Goal: Navigation & Orientation: Understand site structure

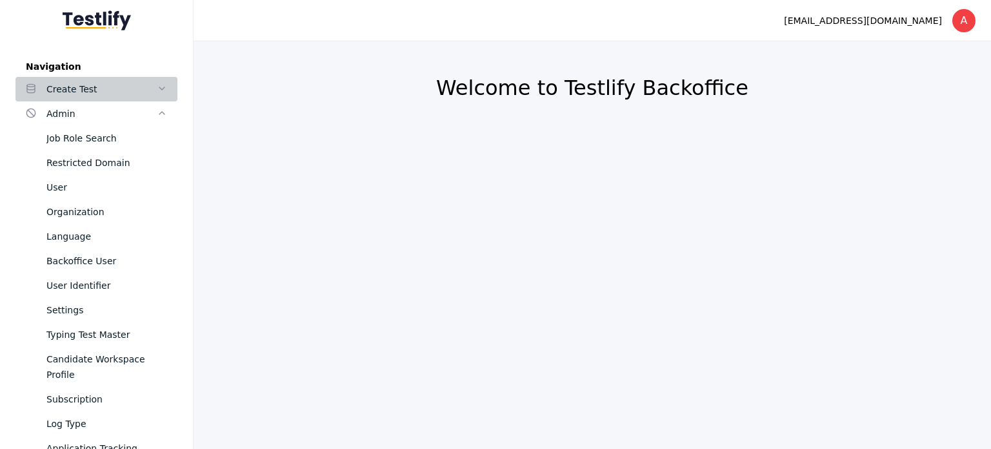
click at [108, 92] on div "Create Test" at bounding box center [101, 88] width 110 height 15
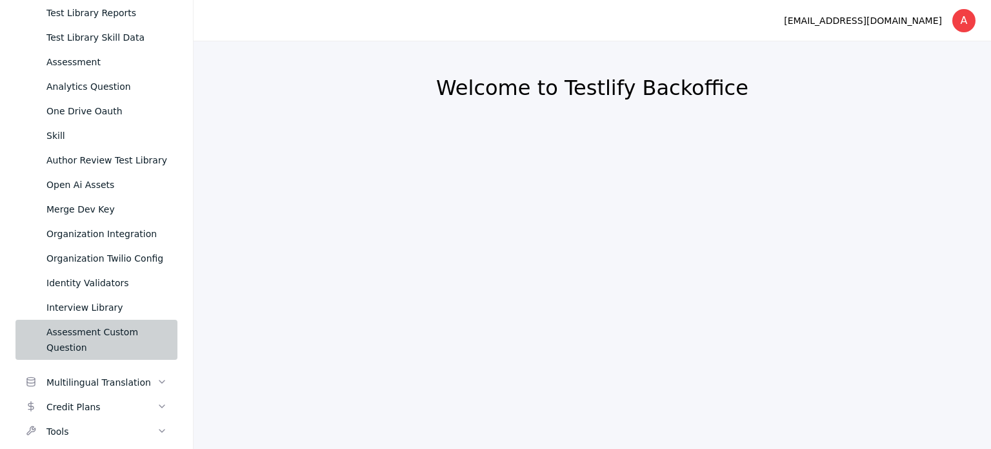
scroll to position [1208, 0]
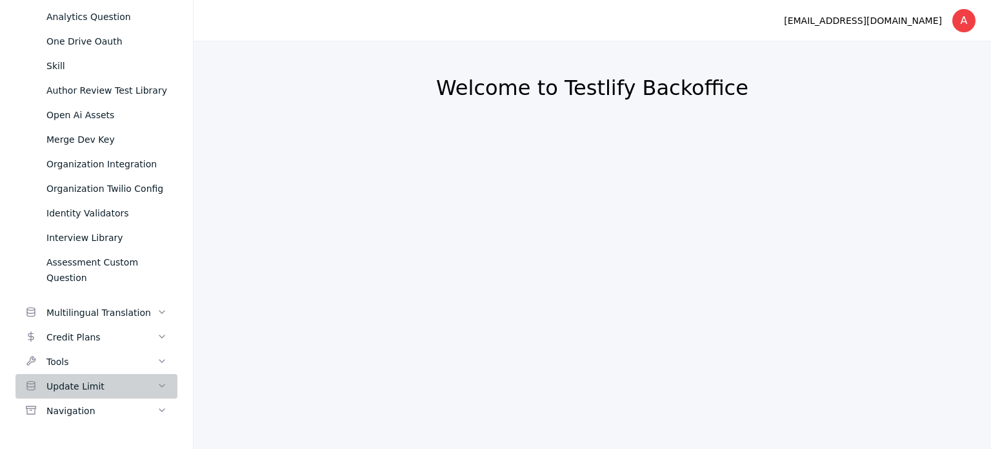
click at [86, 390] on div "Update Limit" at bounding box center [101, 385] width 110 height 15
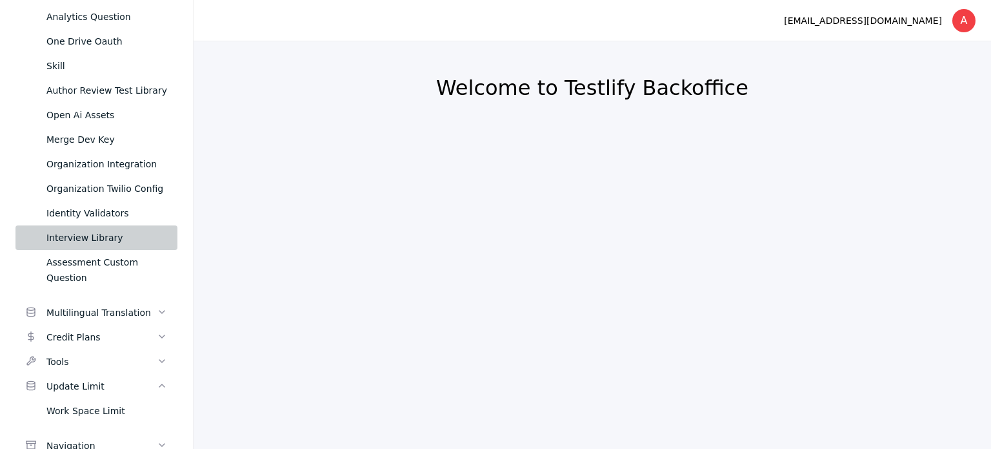
scroll to position [1243, 0]
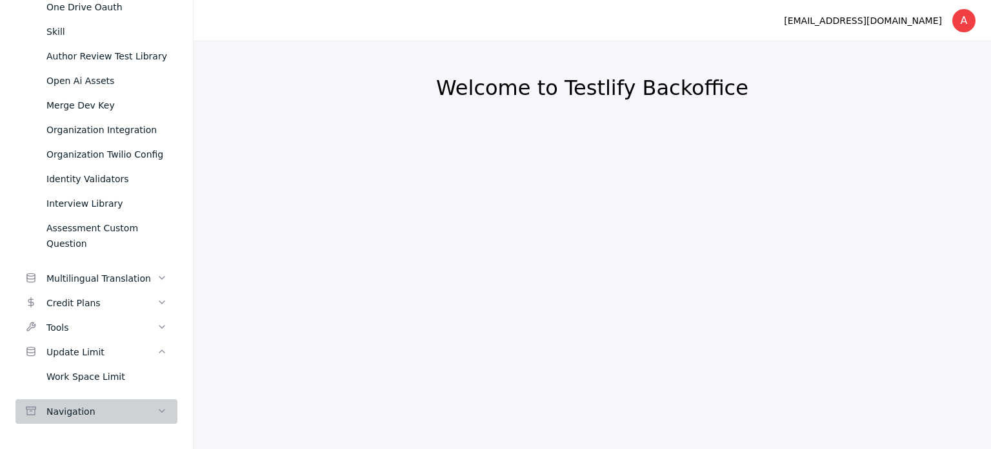
drag, startPoint x: 71, startPoint y: 420, endPoint x: 74, endPoint y: 389, distance: 31.1
click at [71, 419] on link "Navigation" at bounding box center [96, 411] width 162 height 25
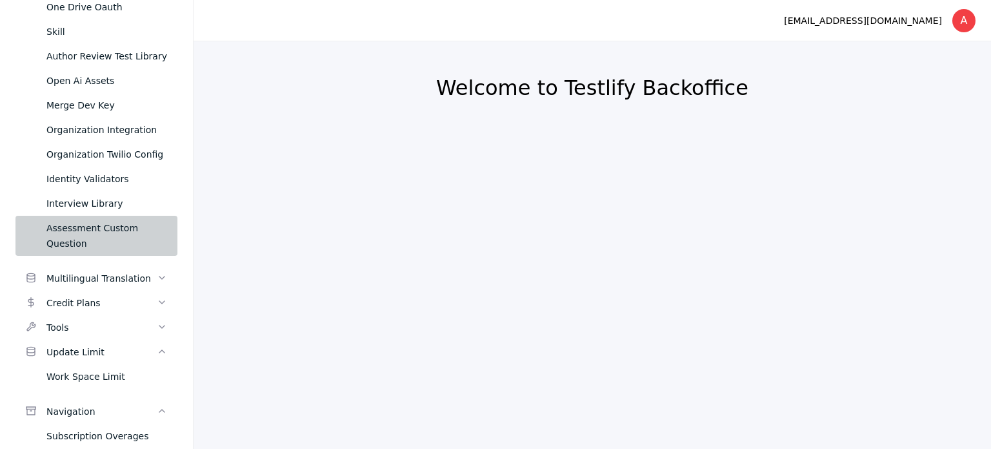
scroll to position [1278, 0]
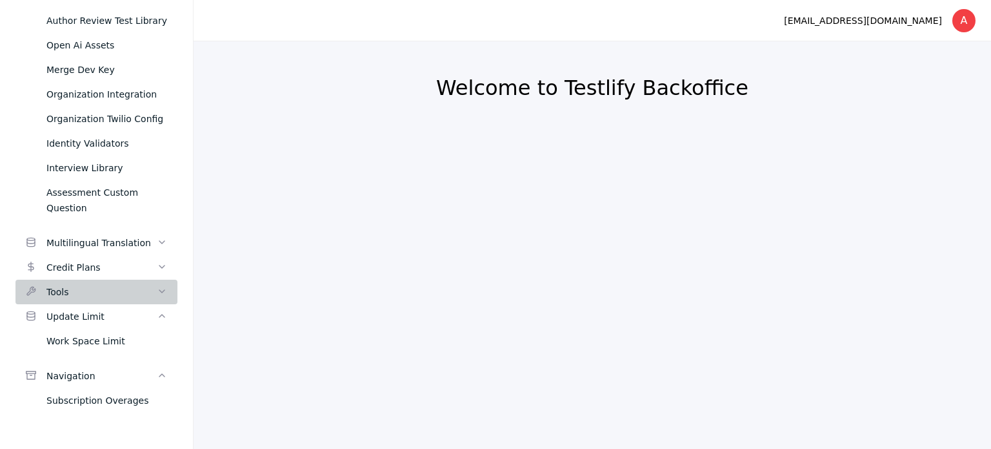
click at [86, 289] on div "Tools" at bounding box center [101, 291] width 110 height 15
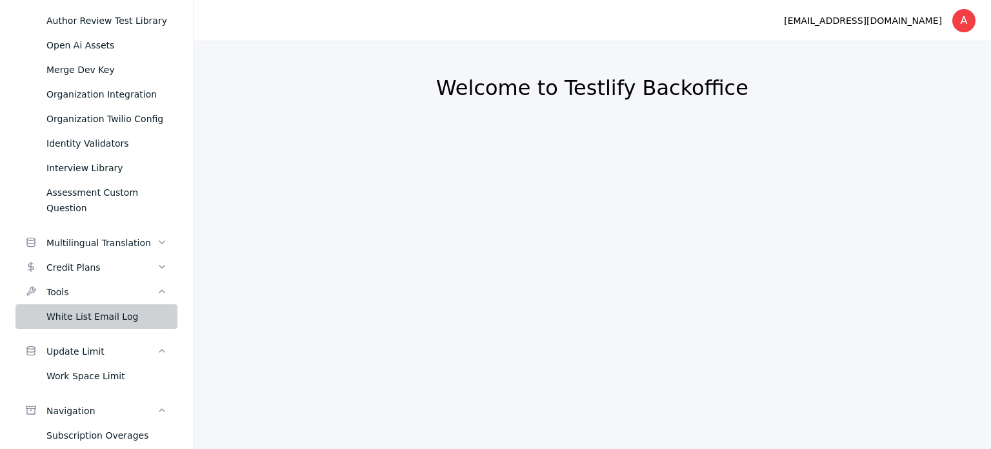
click at [76, 320] on div "White List Email Log" at bounding box center [106, 316] width 121 height 15
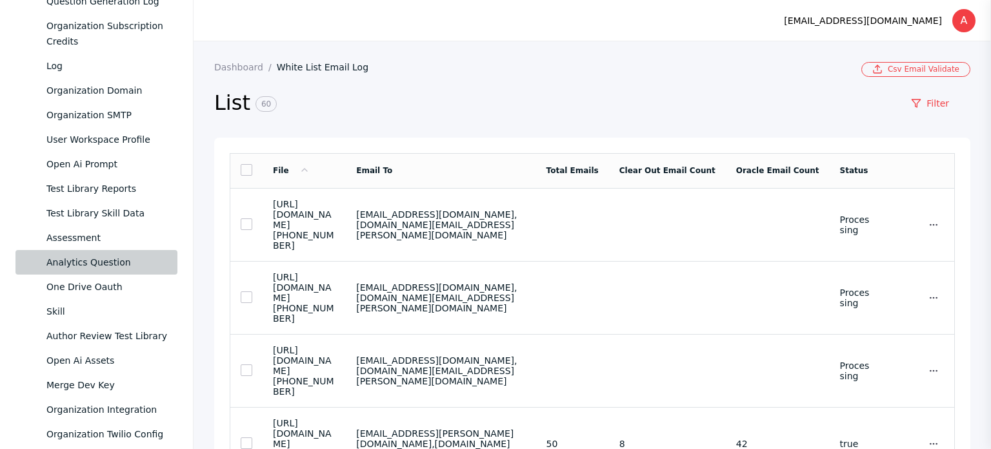
scroll to position [955, 0]
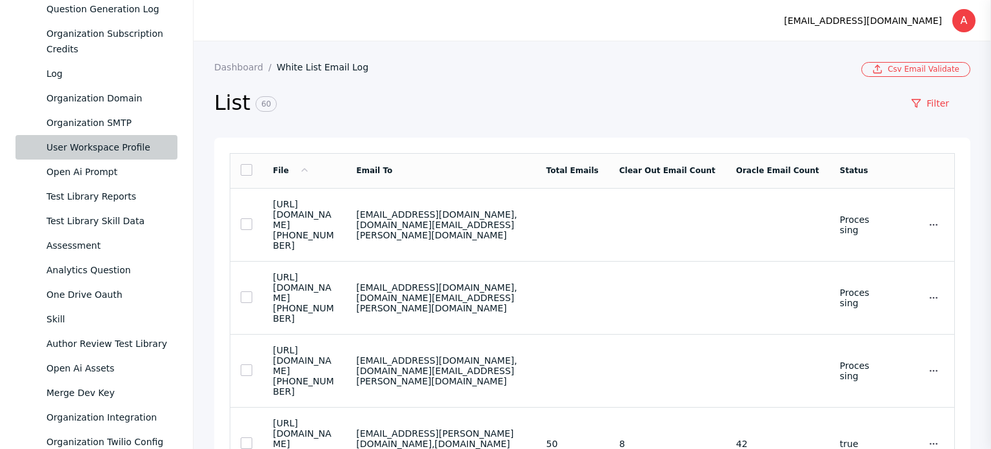
click at [114, 150] on div "User Workspace Profile" at bounding box center [106, 146] width 121 height 15
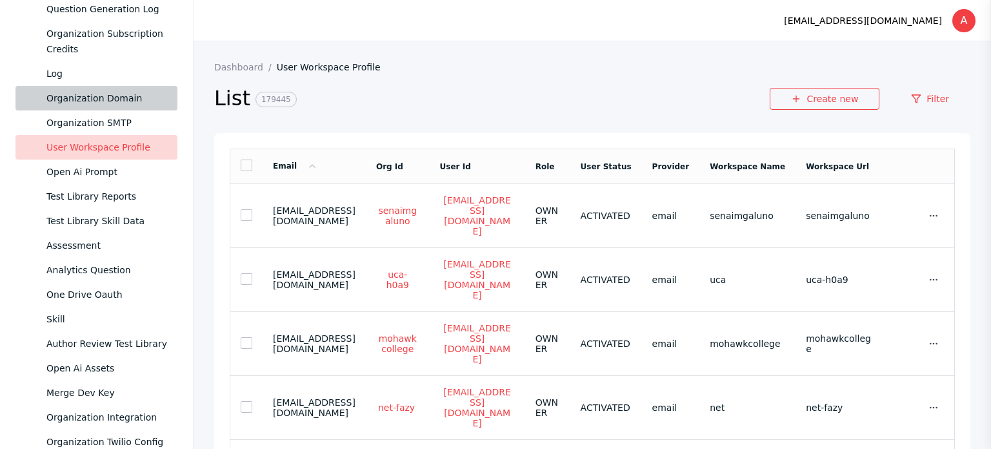
click at [124, 101] on div "Organization Domain" at bounding box center [106, 97] width 121 height 15
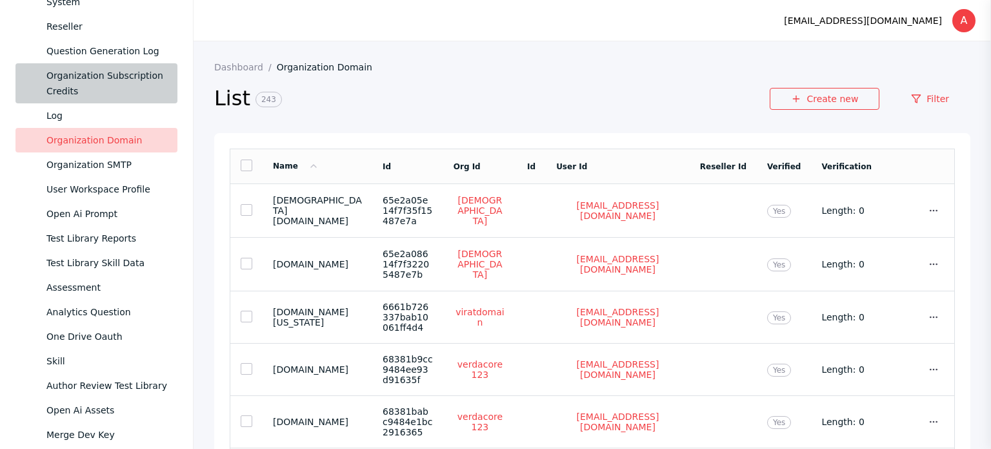
scroll to position [891, 0]
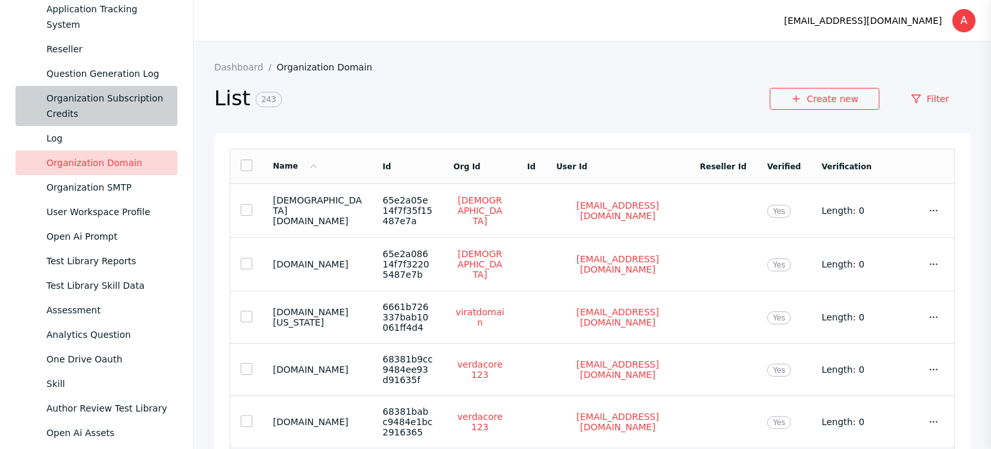
click at [122, 95] on div "Organization Subscription Credits" at bounding box center [106, 105] width 121 height 31
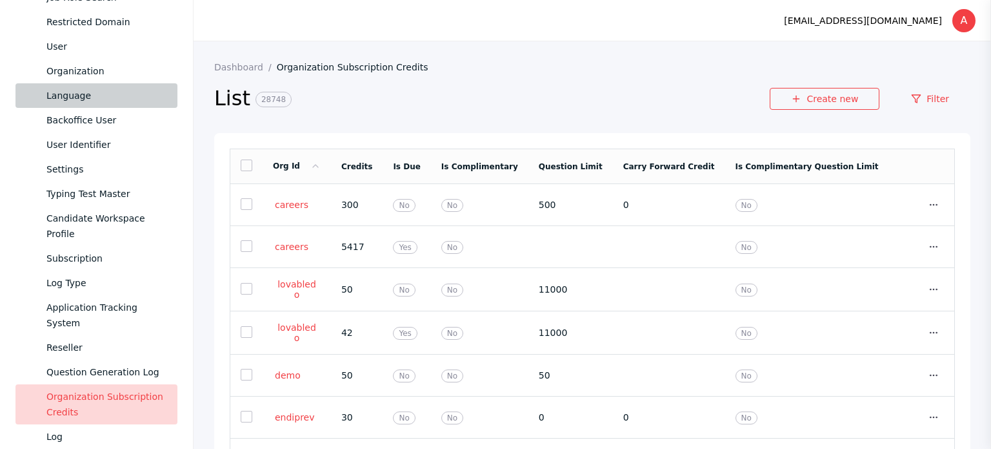
scroll to position [568, 0]
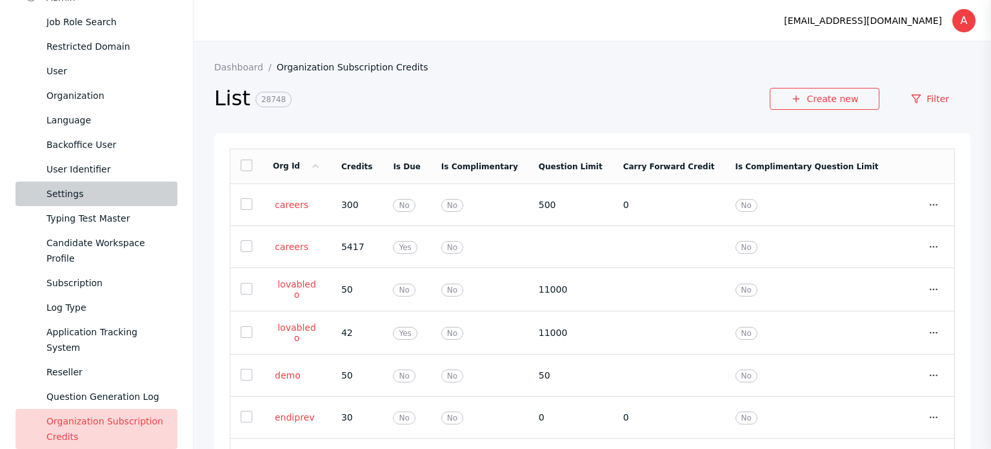
click at [113, 185] on link "Settings" at bounding box center [96, 193] width 162 height 25
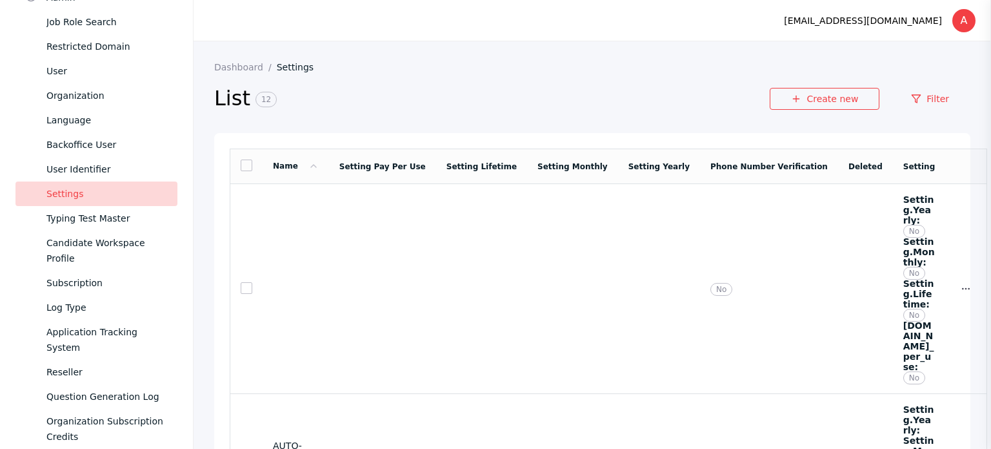
click at [113, 185] on link "Settings" at bounding box center [96, 193] width 162 height 25
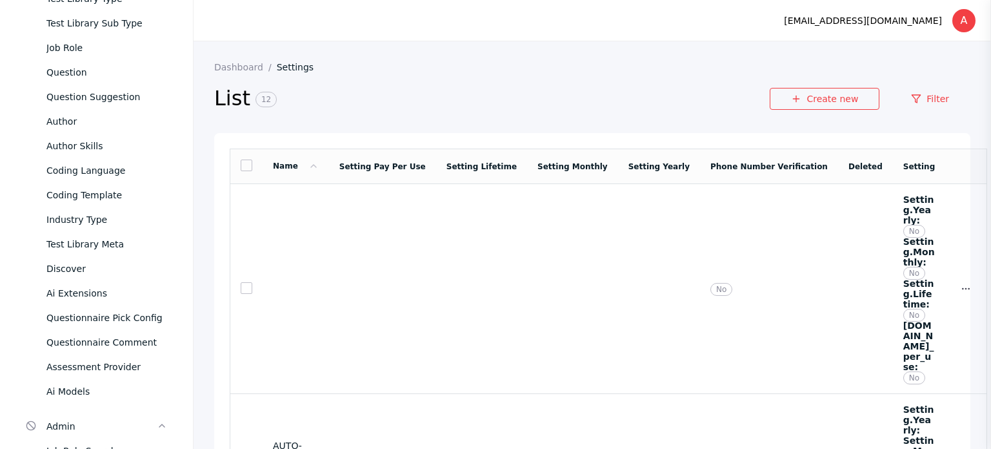
scroll to position [116, 0]
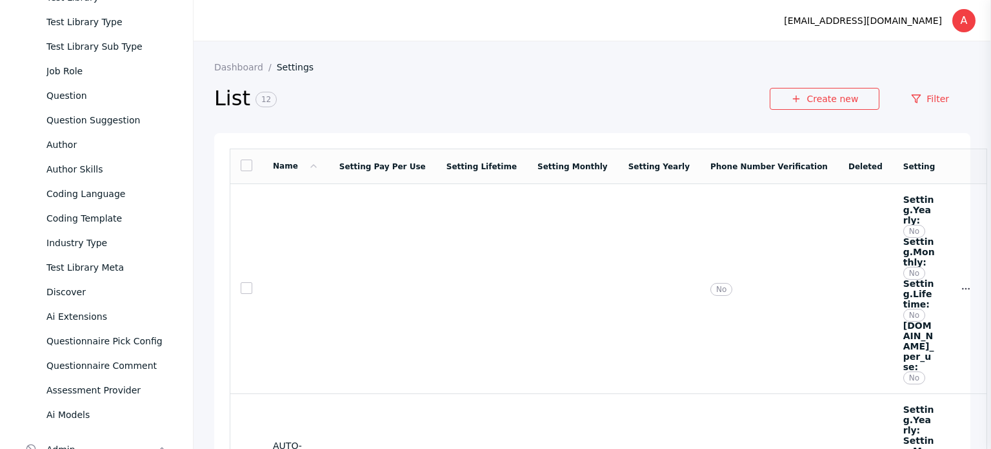
click at [889, 56] on section "Dashboard Settings List 12 Create new Filter Name Setting Pay Per Use Setting L…" at bounding box center [593, 265] width 798 height 449
